Goal: Task Accomplishment & Management: Complete application form

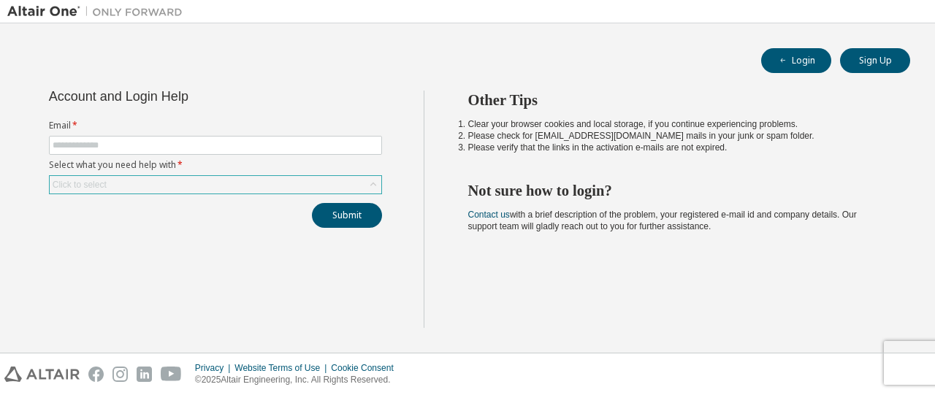
click at [348, 185] on div "Click to select" at bounding box center [216, 185] width 332 height 18
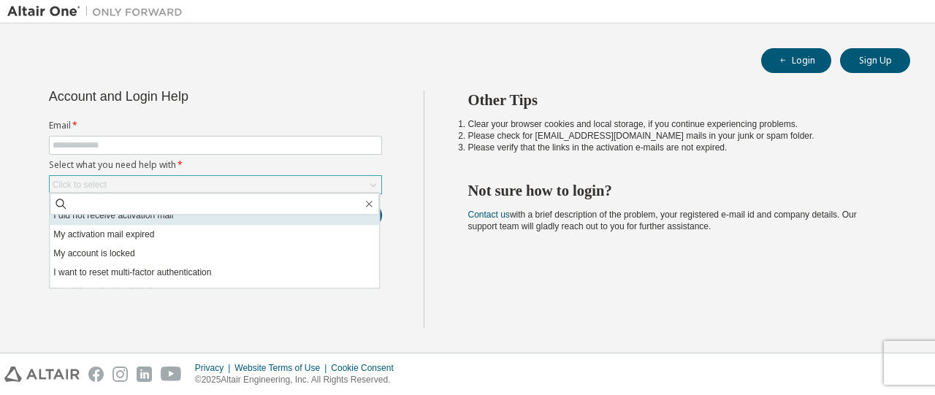
scroll to position [41, 0]
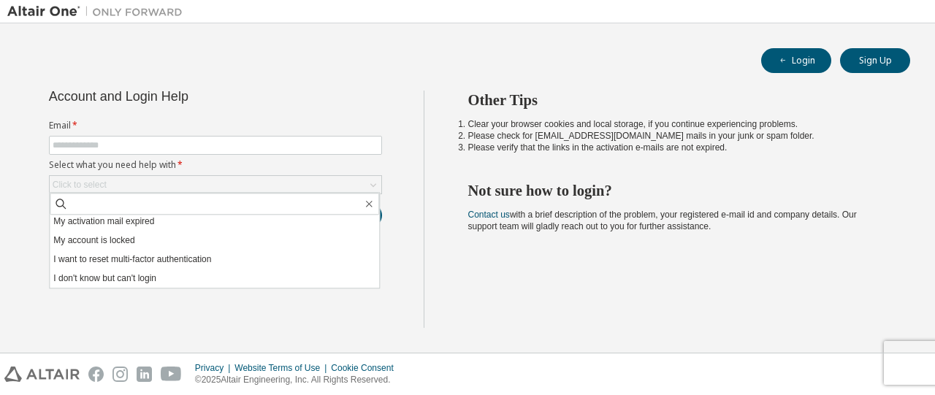
click at [371, 107] on div "Account and Login Help Email * Select what you need help with * Click to select…" at bounding box center [215, 159] width 351 height 137
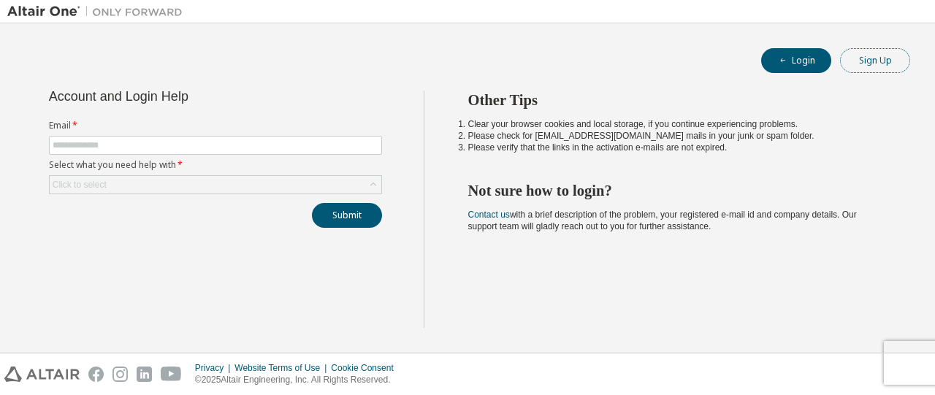
click at [875, 56] on button "Sign Up" at bounding box center [875, 60] width 70 height 25
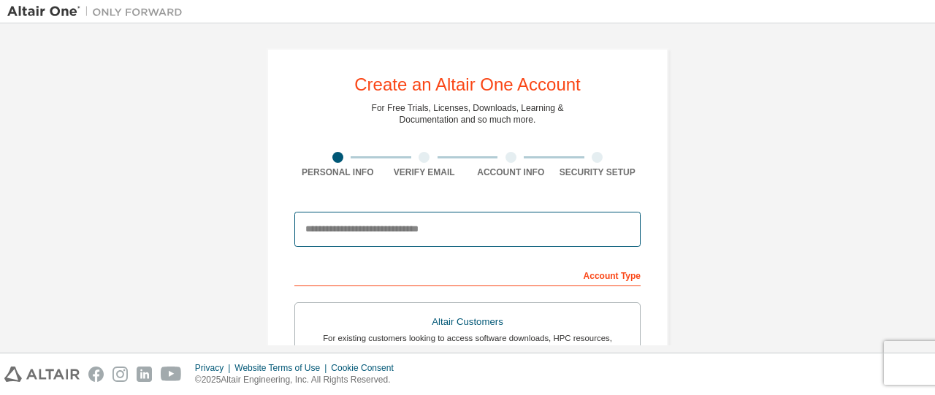
click at [474, 235] on input "email" at bounding box center [467, 229] width 346 height 35
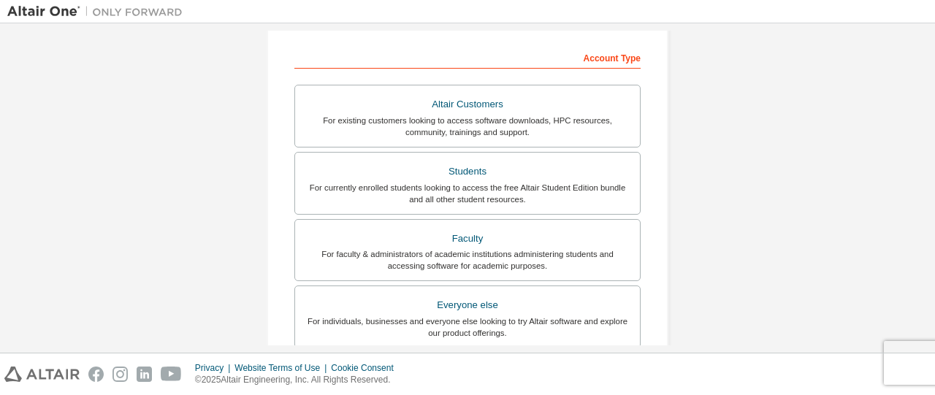
scroll to position [216, 0]
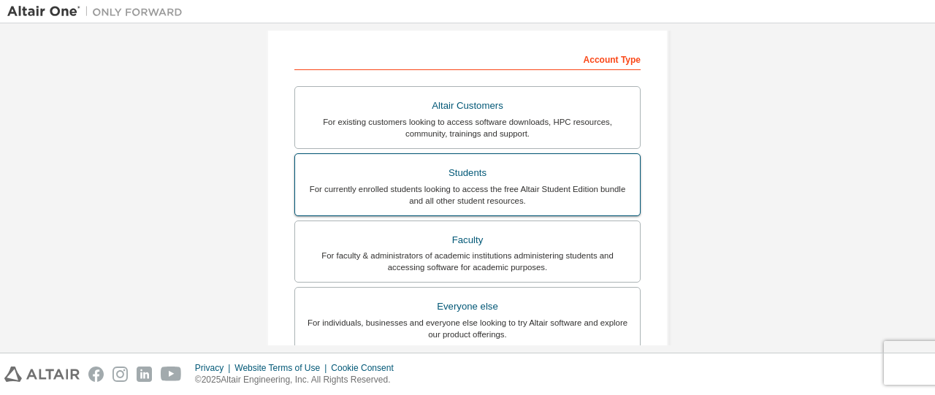
type input "**********"
click at [580, 201] on div "For currently enrolled students looking to access the free Altair Student Editi…" at bounding box center [467, 194] width 327 height 23
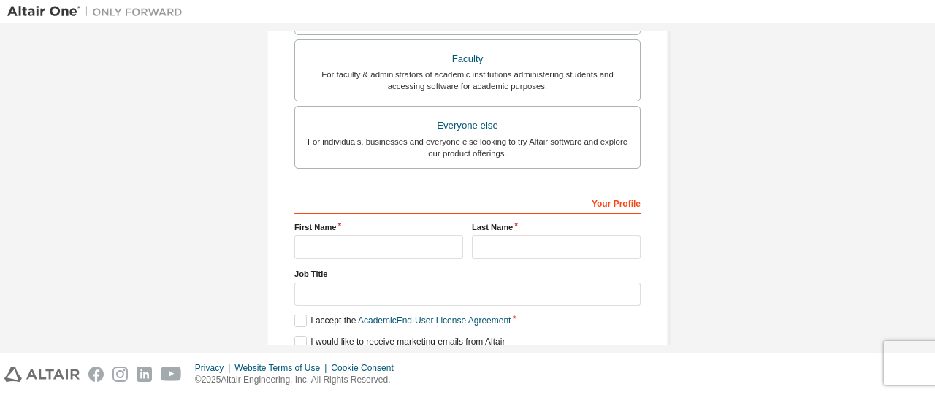
scroll to position [454, 0]
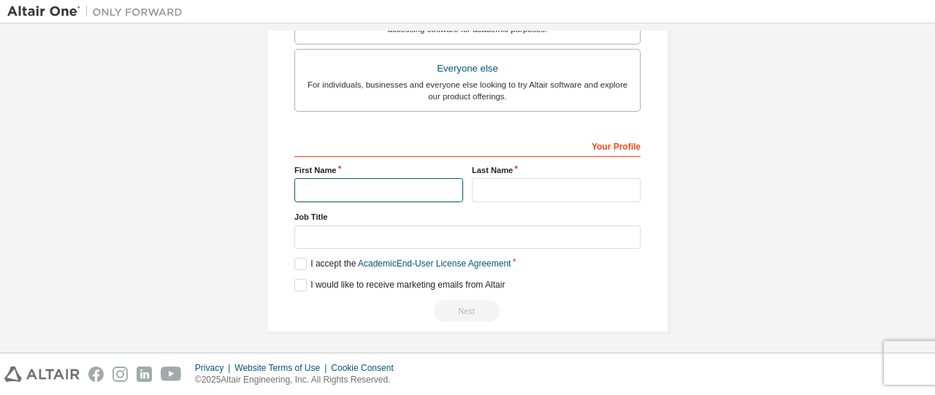
click at [373, 188] on input "text" at bounding box center [378, 190] width 169 height 24
click at [297, 259] on label "I accept the Academic End-User License Agreement" at bounding box center [402, 264] width 216 height 12
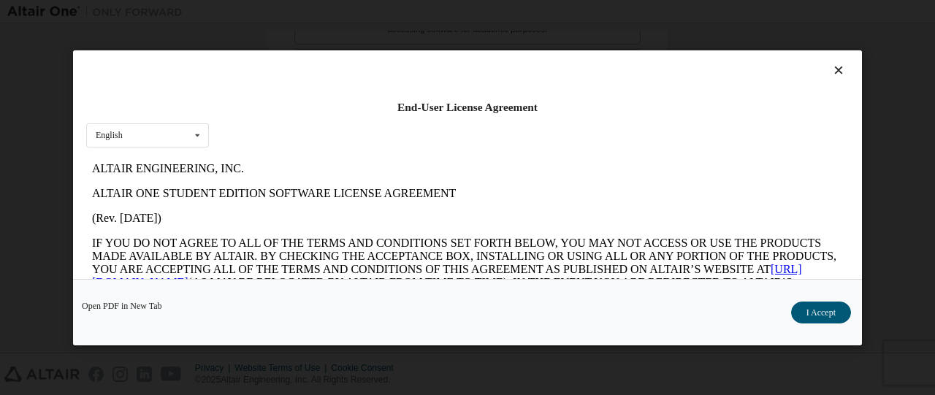
scroll to position [0, 0]
click at [830, 312] on button "I Accept" at bounding box center [821, 312] width 60 height 22
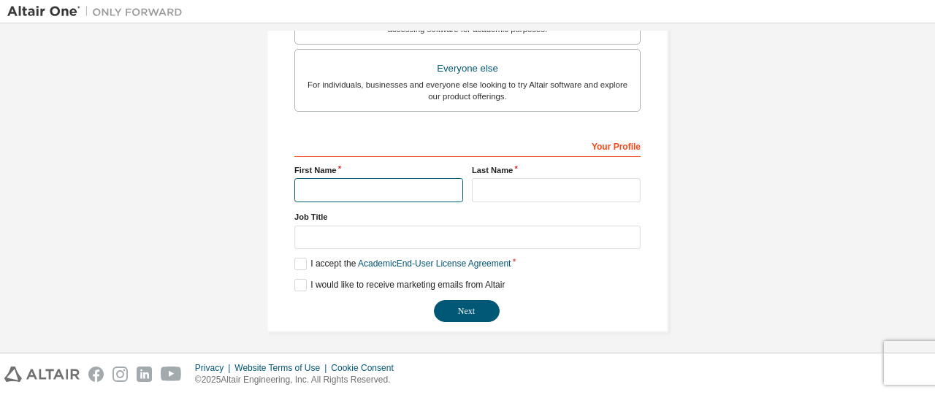
click at [419, 187] on input "text" at bounding box center [378, 190] width 169 height 24
type input "*****"
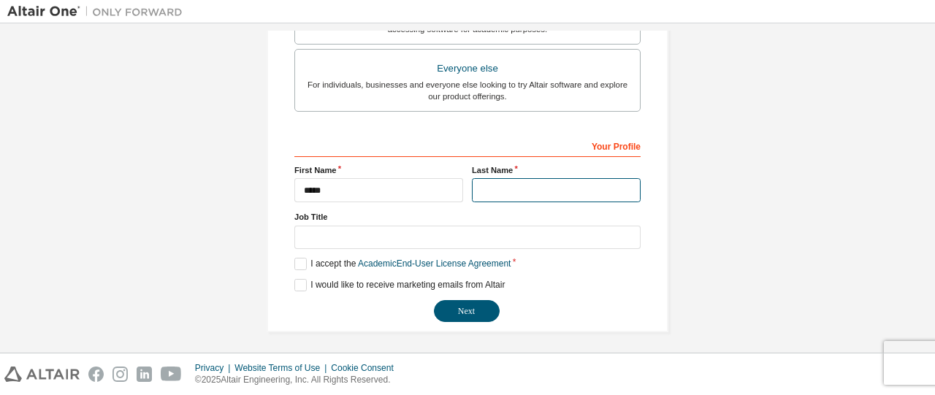
click at [571, 178] on input "text" at bounding box center [556, 190] width 169 height 24
type input "******"
click at [470, 294] on div "**********" at bounding box center [467, 228] width 346 height 189
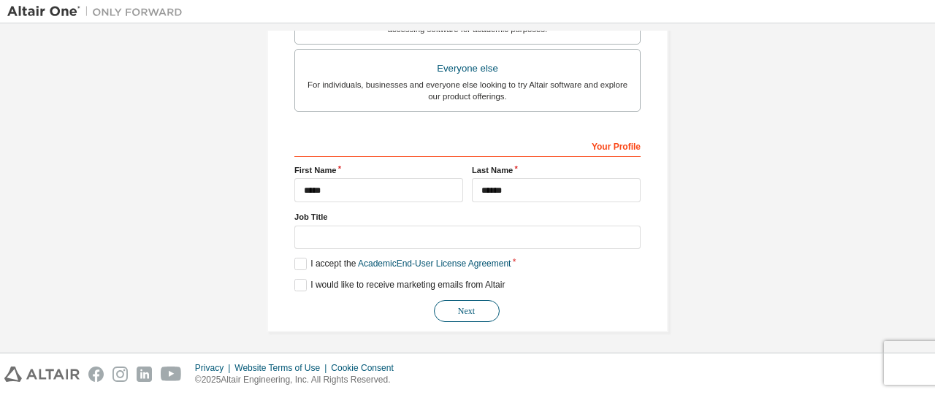
click at [462, 303] on button "Next" at bounding box center [467, 311] width 66 height 22
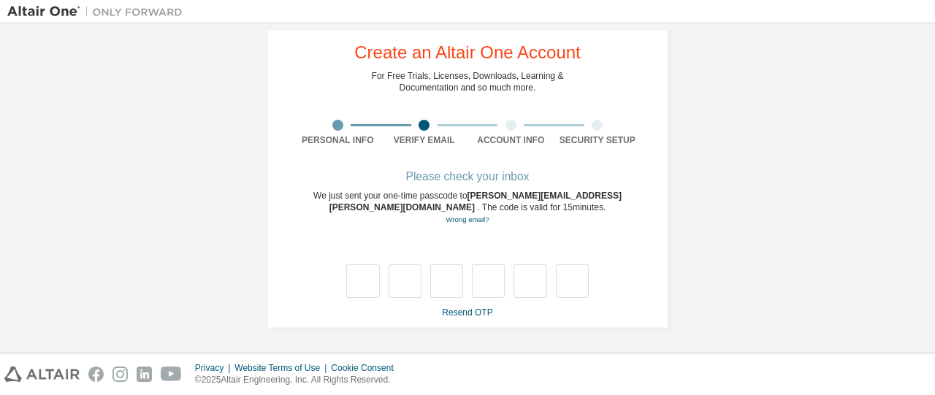
type input "*"
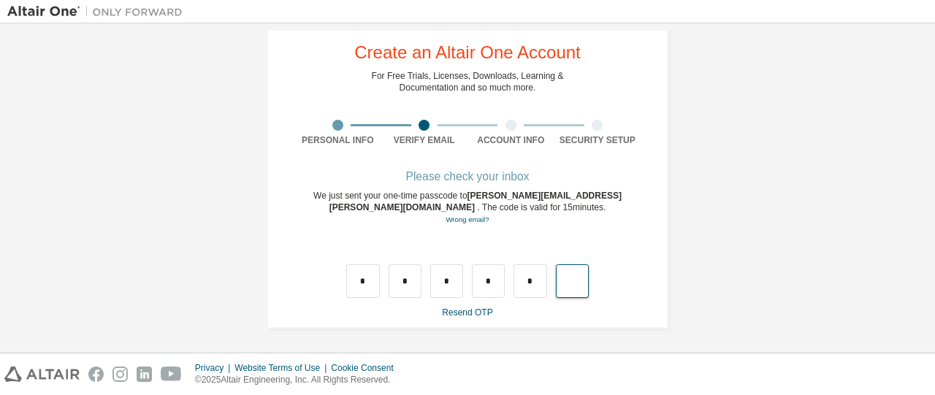
type input "*"
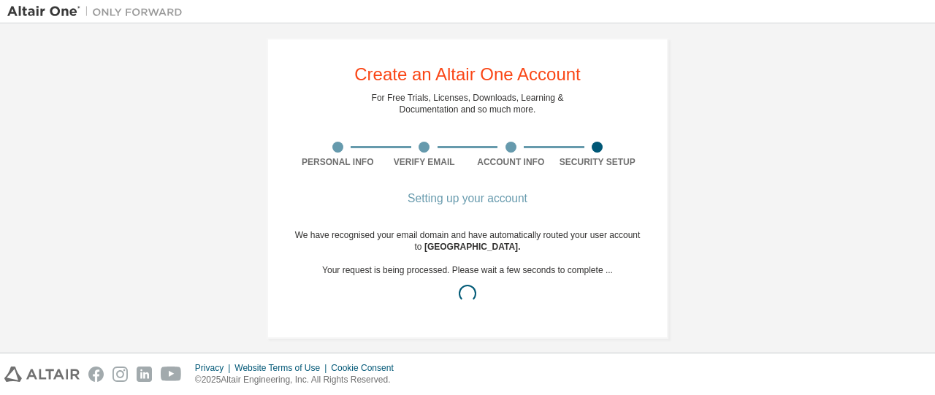
scroll to position [0, 0]
